Goal: Entertainment & Leisure: Consume media (video, audio)

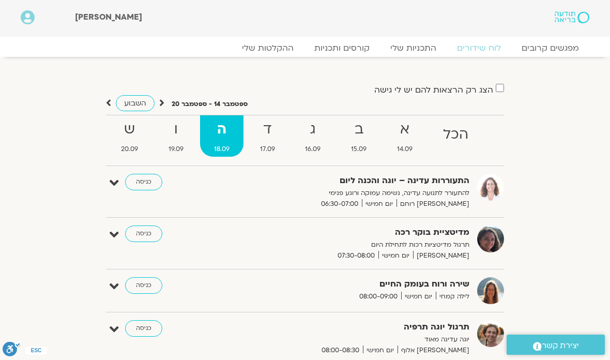
click at [269, 46] on link "ההקלטות שלי" at bounding box center [267, 48] width 72 height 10
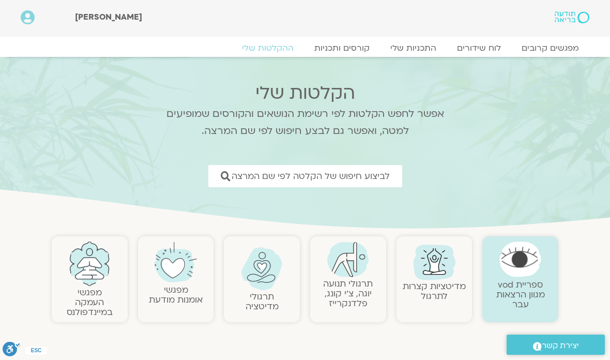
click at [357, 176] on span "לביצוע חיפוש של הקלטה לפי שם המרצה" at bounding box center [310, 176] width 158 height 10
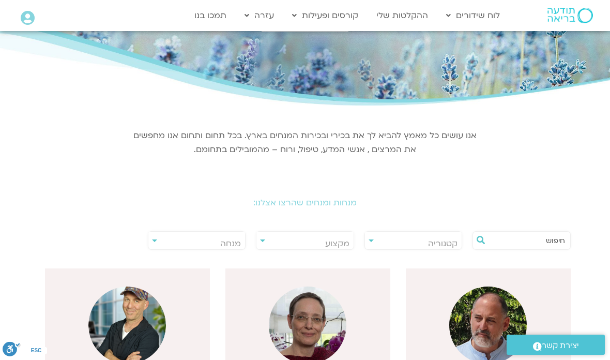
scroll to position [66, 0]
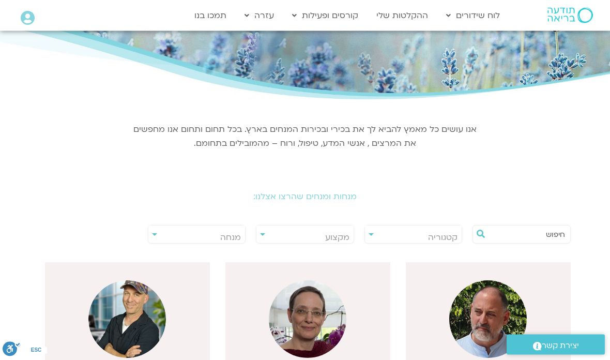
click at [151, 231] on span "מנחה" at bounding box center [196, 238] width 97 height 24
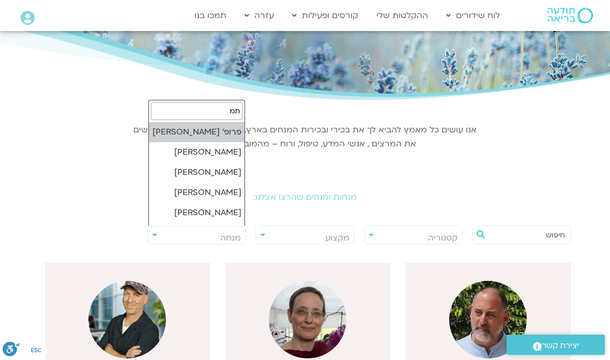
type input "תמר"
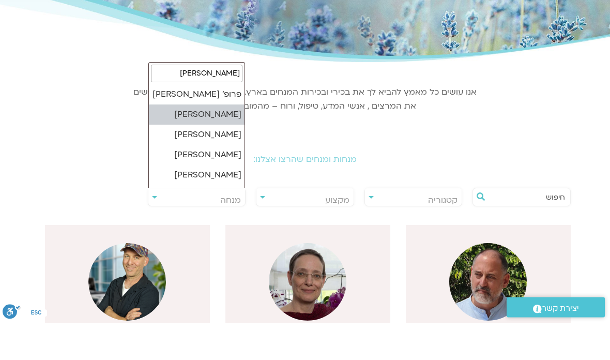
select select "******"
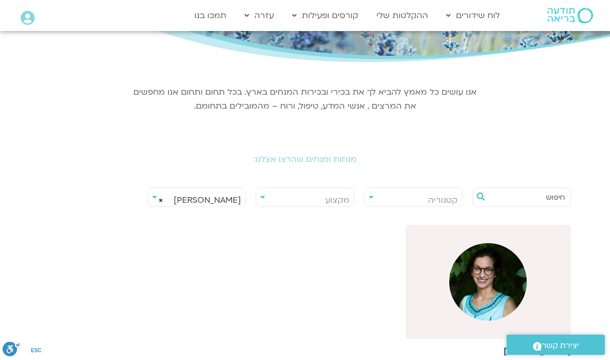
click at [487, 294] on img at bounding box center [487, 281] width 77 height 77
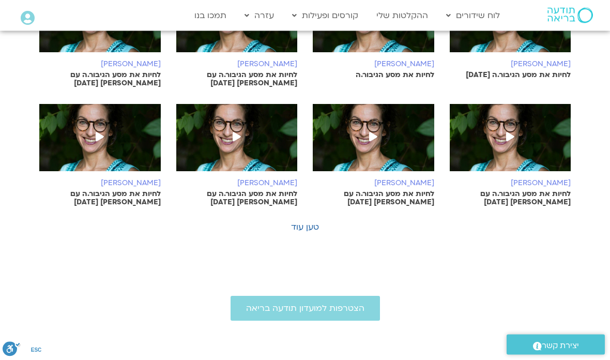
scroll to position [595, 0]
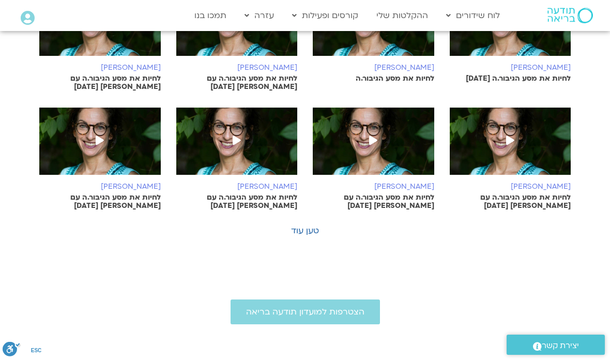
click at [306, 225] on link "טען עוד" at bounding box center [305, 230] width 28 height 11
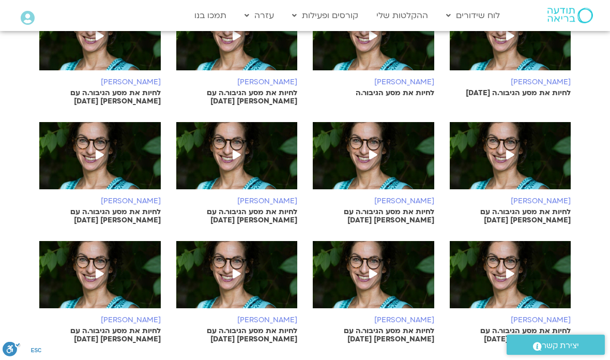
scroll to position [580, 0]
click at [98, 150] on icon at bounding box center [100, 154] width 8 height 9
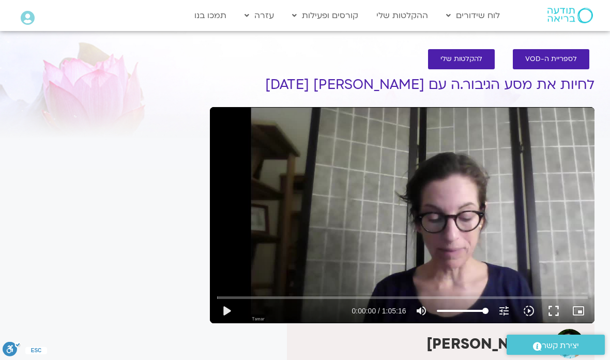
click at [229, 306] on button "play_arrow" at bounding box center [226, 310] width 25 height 25
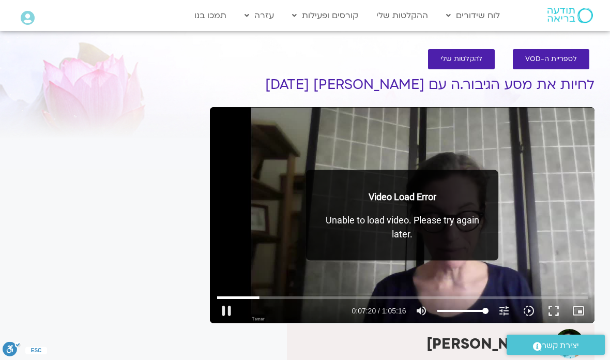
click at [223, 310] on button "pause" at bounding box center [226, 310] width 25 height 25
type input "440.538728797729"
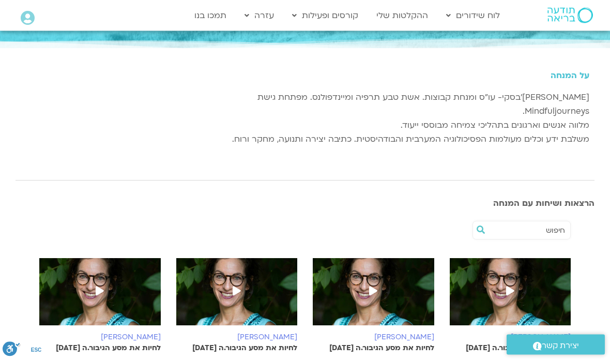
scroll to position [98, 0]
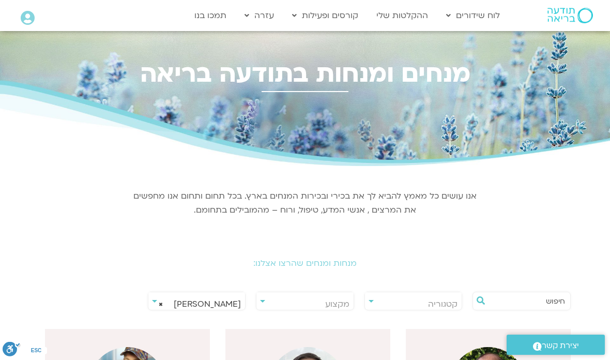
select select "******"
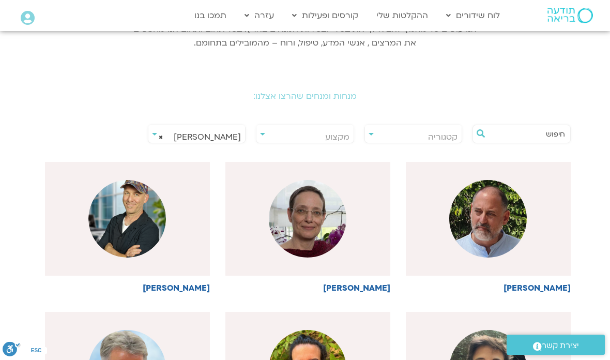
scroll to position [0, -1]
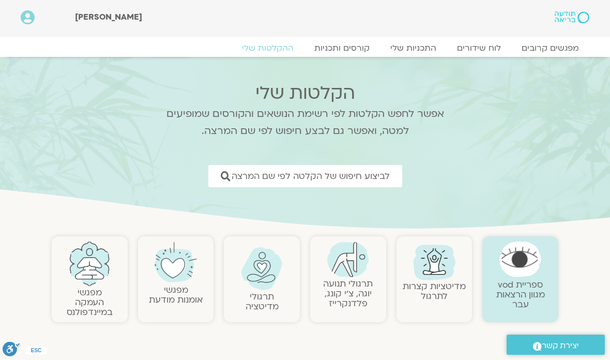
click at [290, 181] on span "לביצוע חיפוש של הקלטה לפי שם המרצה" at bounding box center [310, 176] width 158 height 10
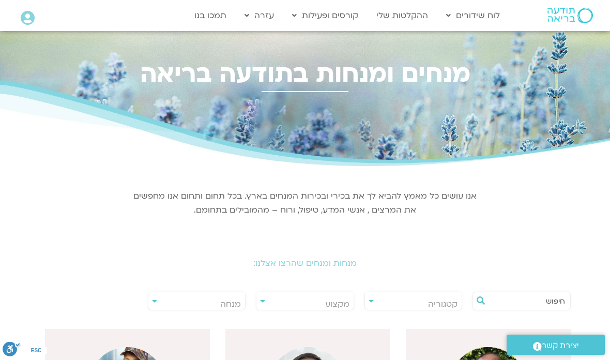
click at [154, 302] on span "מנחה" at bounding box center [196, 304] width 97 height 24
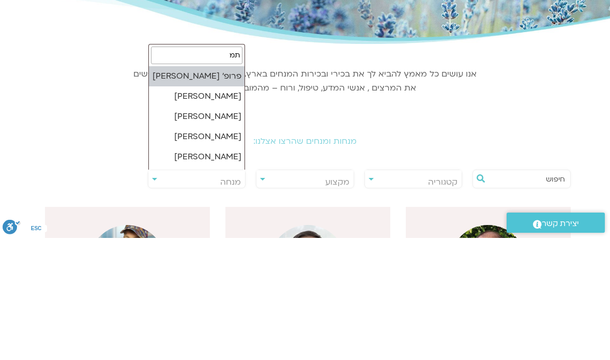
type input "[PERSON_NAME]"
select select "******"
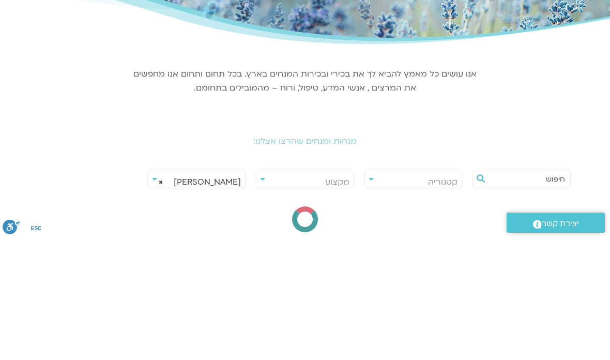
scroll to position [122, 0]
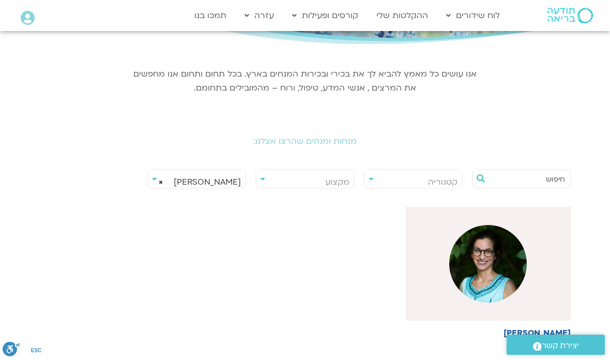
click at [481, 260] on img at bounding box center [487, 263] width 77 height 77
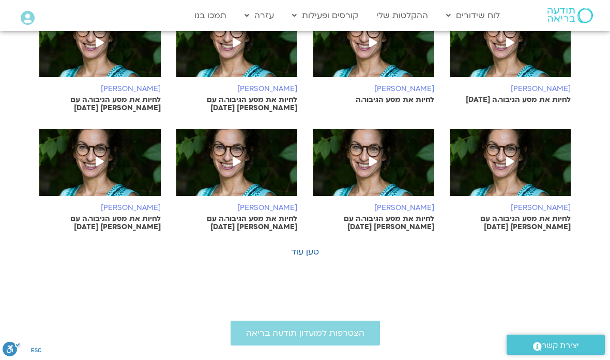
scroll to position [580, 0]
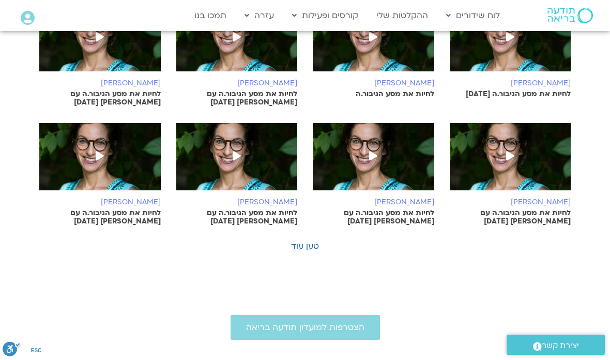
click at [95, 152] on img at bounding box center [99, 161] width 121 height 77
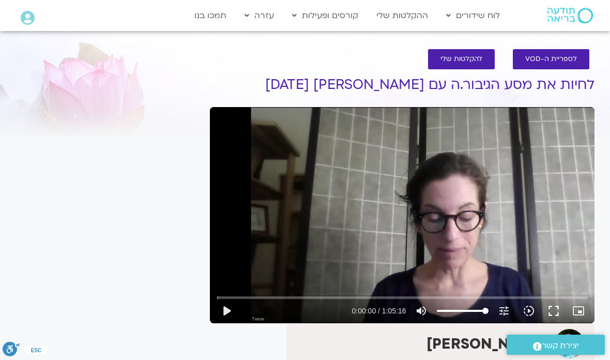
click at [223, 308] on button "play_arrow" at bounding box center [226, 310] width 25 height 25
click at [239, 300] on input "Seek" at bounding box center [402, 297] width 370 height 6
click at [226, 317] on button "pause" at bounding box center [226, 310] width 25 height 25
click at [225, 312] on button "play_arrow" at bounding box center [226, 310] width 25 height 25
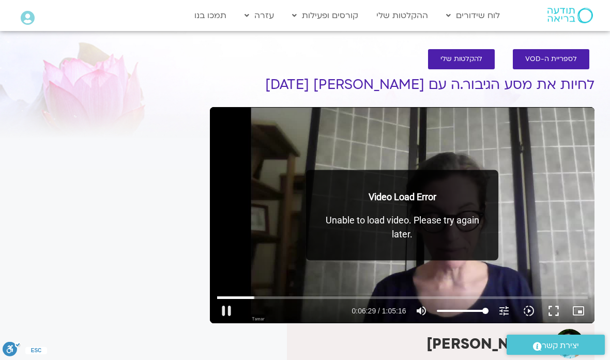
type input "389.528044536023"
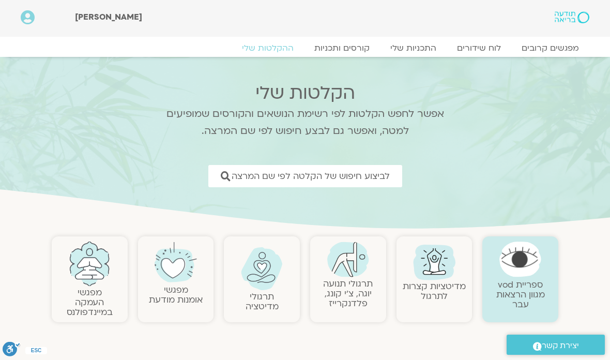
click at [311, 184] on link "לביצוע חיפוש של הקלטה לפי שם המרצה" at bounding box center [305, 176] width 194 height 22
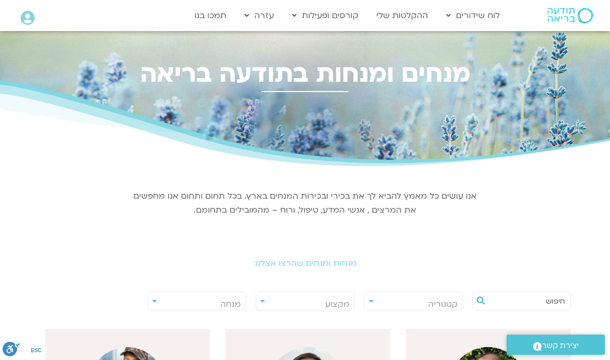
click at [158, 300] on span "מנחה" at bounding box center [196, 304] width 97 height 24
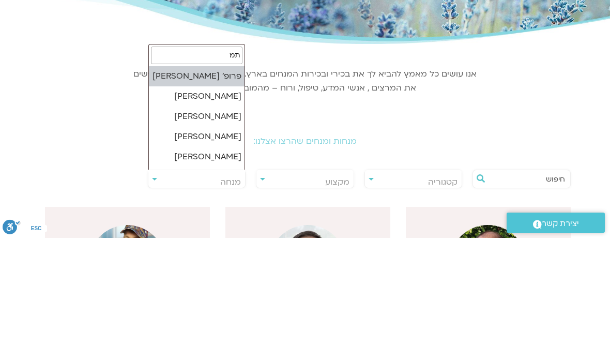
type input "תמר"
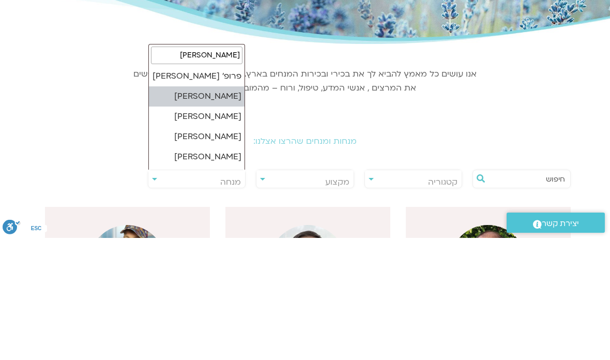
select select "******"
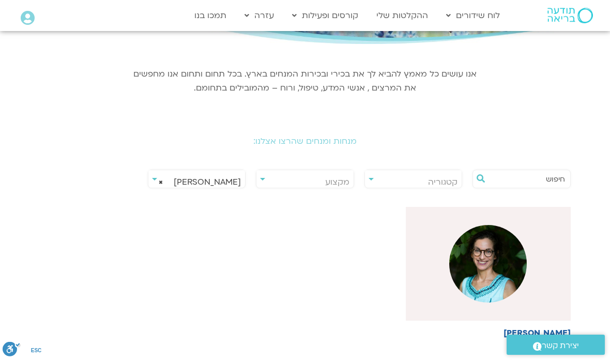
click at [473, 271] on img at bounding box center [487, 263] width 77 height 77
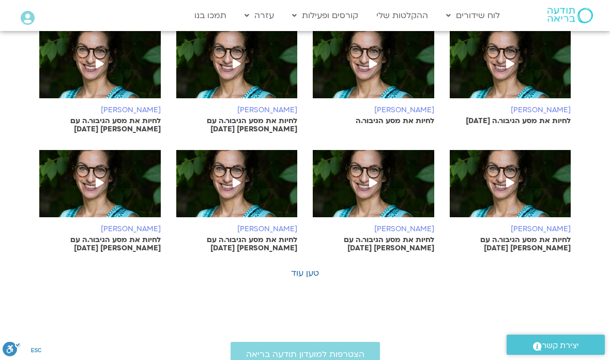
scroll to position [533, 0]
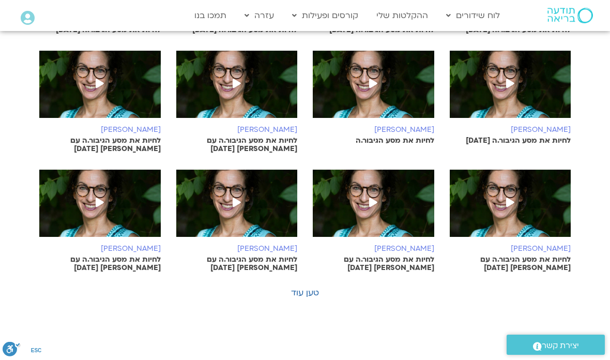
click at [99, 197] on icon at bounding box center [100, 201] width 8 height 9
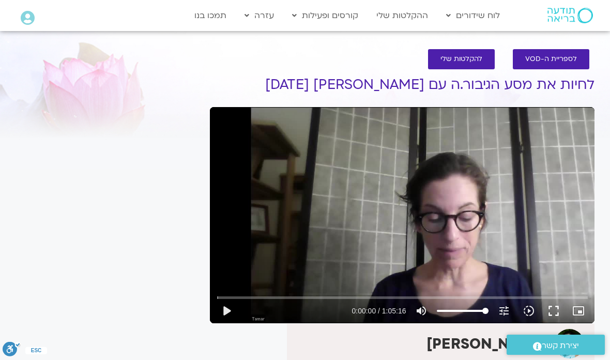
click at [228, 312] on button "play_arrow" at bounding box center [226, 310] width 25 height 25
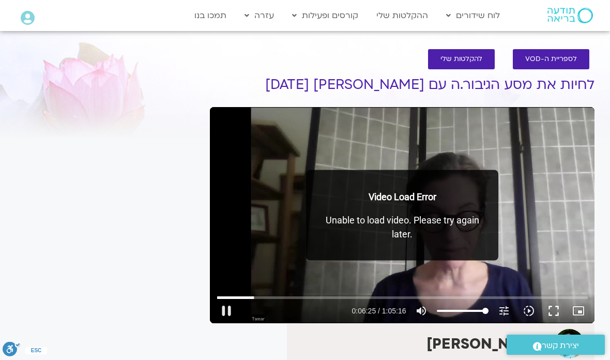
click at [233, 311] on button "pause" at bounding box center [226, 310] width 25 height 25
click at [231, 311] on button "play_arrow" at bounding box center [226, 310] width 25 height 25
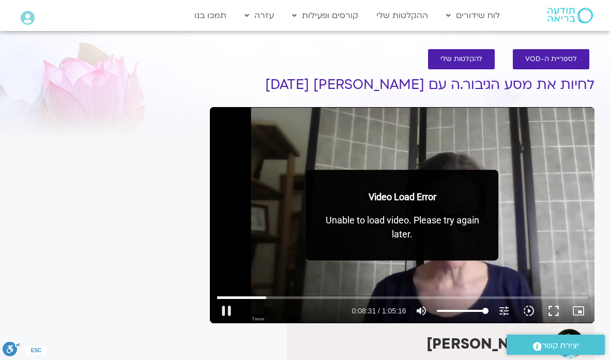
click at [550, 310] on button "fullscreen" at bounding box center [553, 310] width 25 height 25
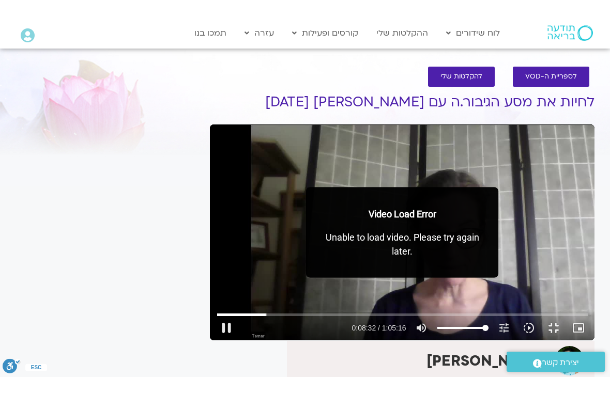
scroll to position [12, 0]
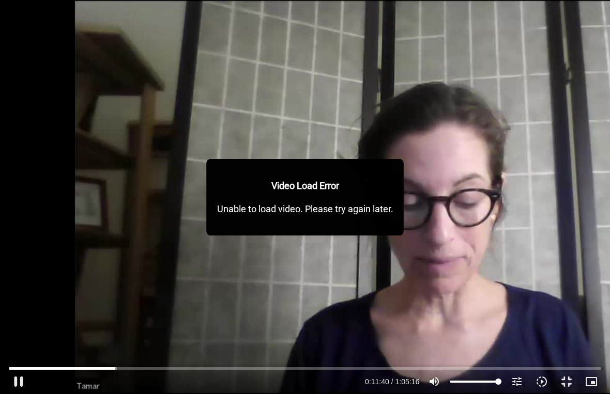
click at [20, 359] on button "pause" at bounding box center [18, 381] width 25 height 25
type input "700.791745421324"
